Goal: Task Accomplishment & Management: Use online tool/utility

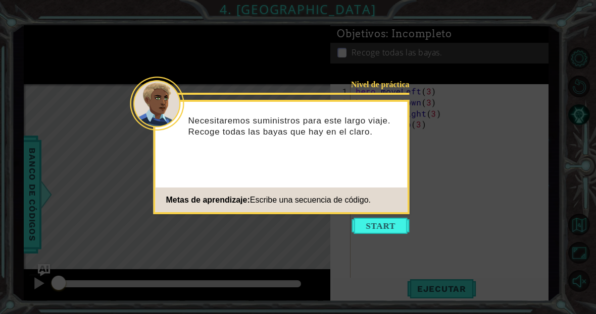
click at [397, 240] on icon at bounding box center [298, 157] width 596 height 314
click at [392, 221] on button "Start" at bounding box center [381, 226] width 58 height 16
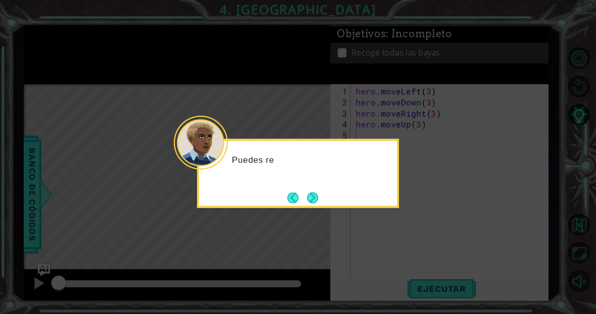
click at [381, 205] on div "Puedes re" at bounding box center [298, 173] width 202 height 69
click at [317, 200] on button "Next" at bounding box center [312, 197] width 11 height 11
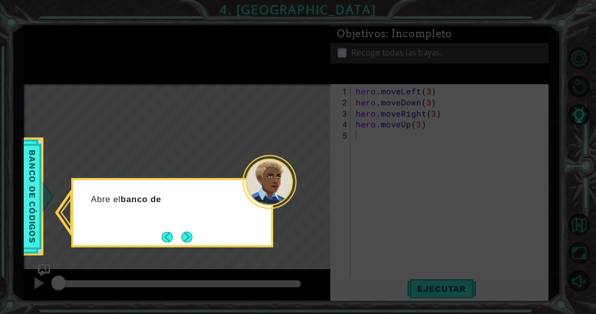
click at [198, 224] on div "Abre el banco de" at bounding box center [172, 204] width 198 height 40
click at [181, 242] on button "Next" at bounding box center [186, 237] width 11 height 11
click at [181, 224] on div "Luego haz clic en el objeto" at bounding box center [172, 204] width 198 height 40
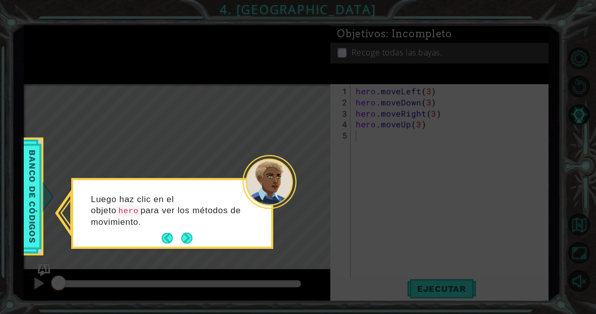
click at [192, 236] on button "Next" at bounding box center [186, 238] width 11 height 11
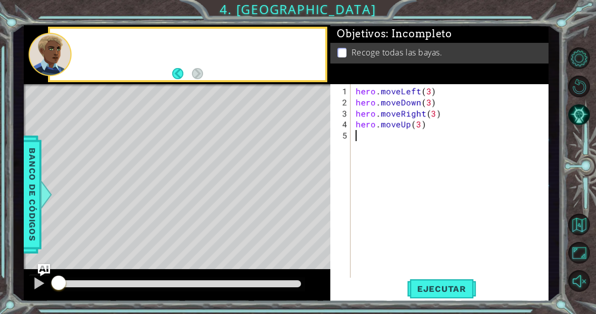
click at [188, 235] on div "Level Map" at bounding box center [257, 232] width 466 height 297
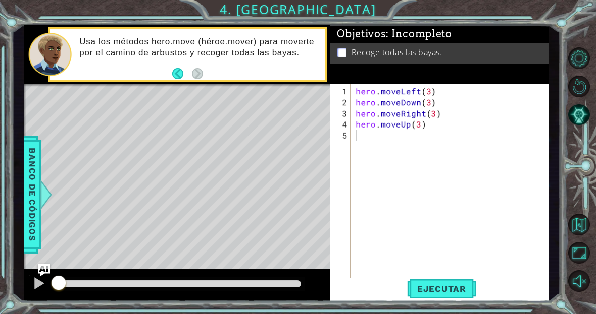
click at [72, 127] on div "Level Map" at bounding box center [257, 232] width 466 height 297
